Goal: Check status

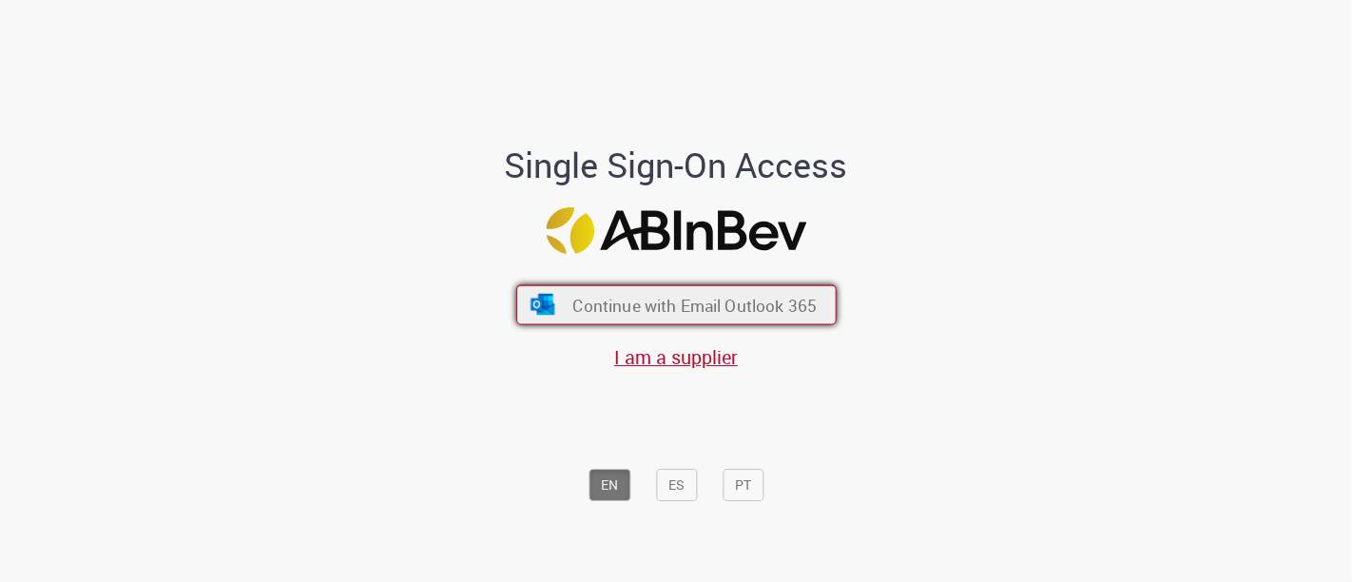
click at [552, 287] on button "Continue with Email Outlook 365" at bounding box center [676, 305] width 320 height 40
click at [657, 300] on span "Continue with Email Outlook 365" at bounding box center [694, 305] width 244 height 22
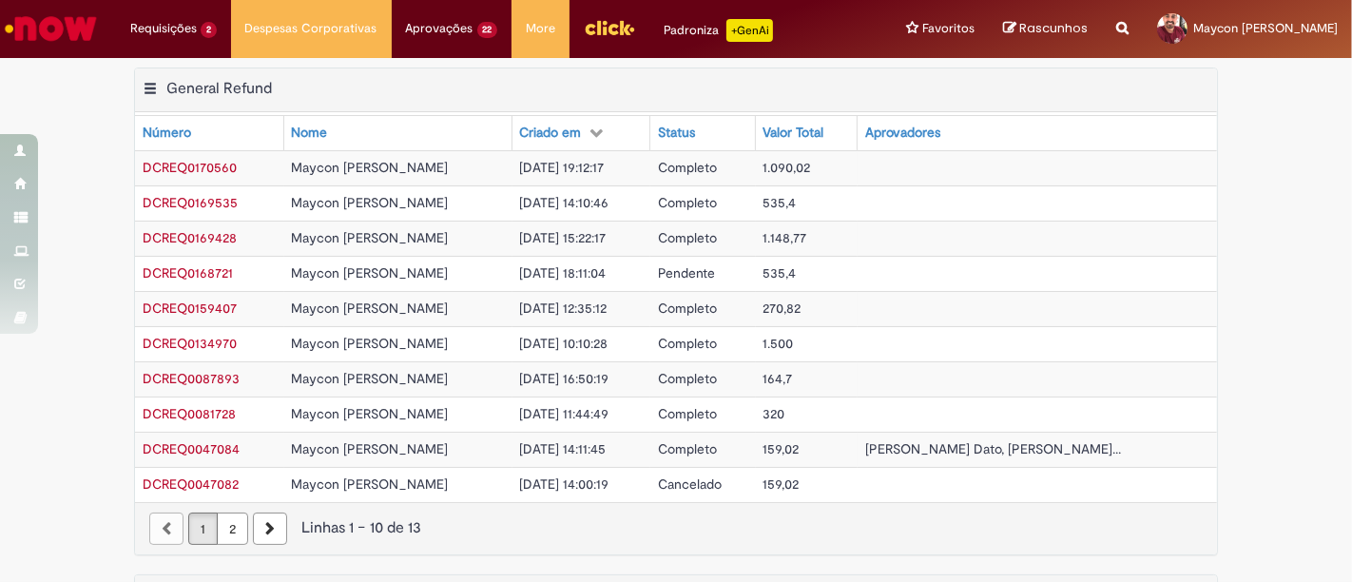
click at [187, 168] on span "DCREQ0170560" at bounding box center [190, 167] width 94 height 17
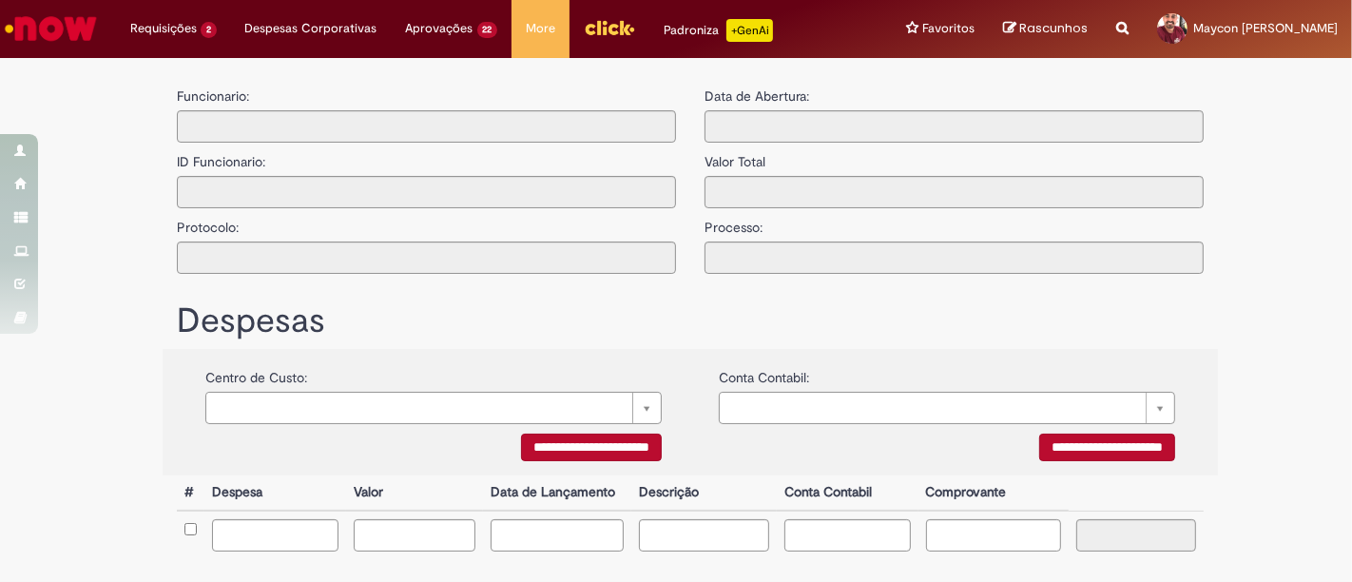
type input "**********"
